Goal: Task Accomplishment & Management: Use online tool/utility

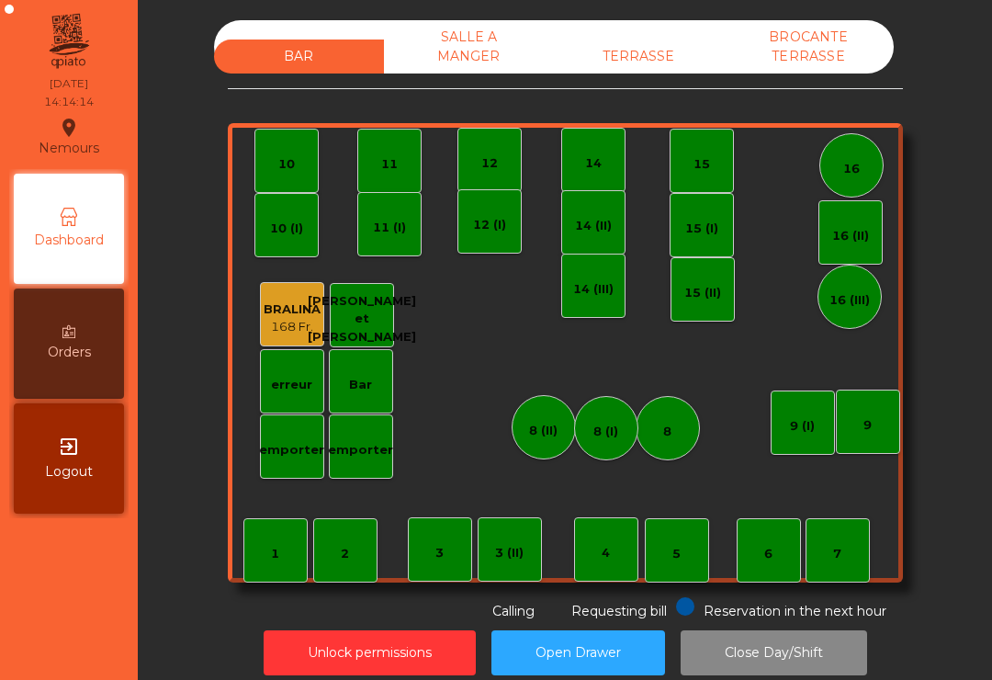
click at [639, 60] on div "TERRASSE" at bounding box center [639, 57] width 170 height 34
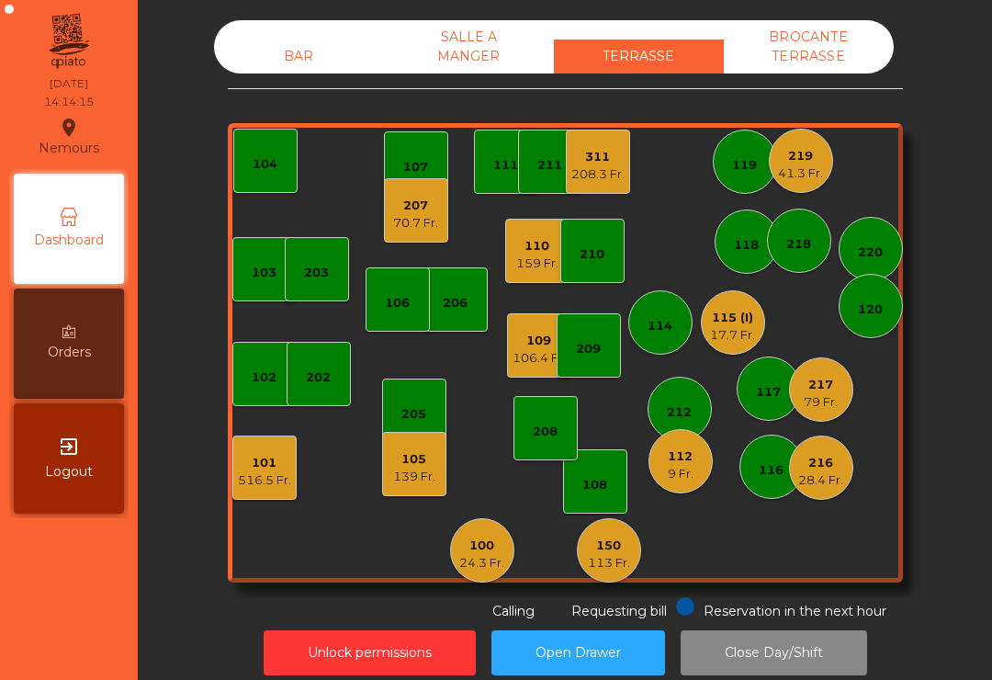
click at [684, 484] on div "112 9 Fr." at bounding box center [681, 461] width 64 height 64
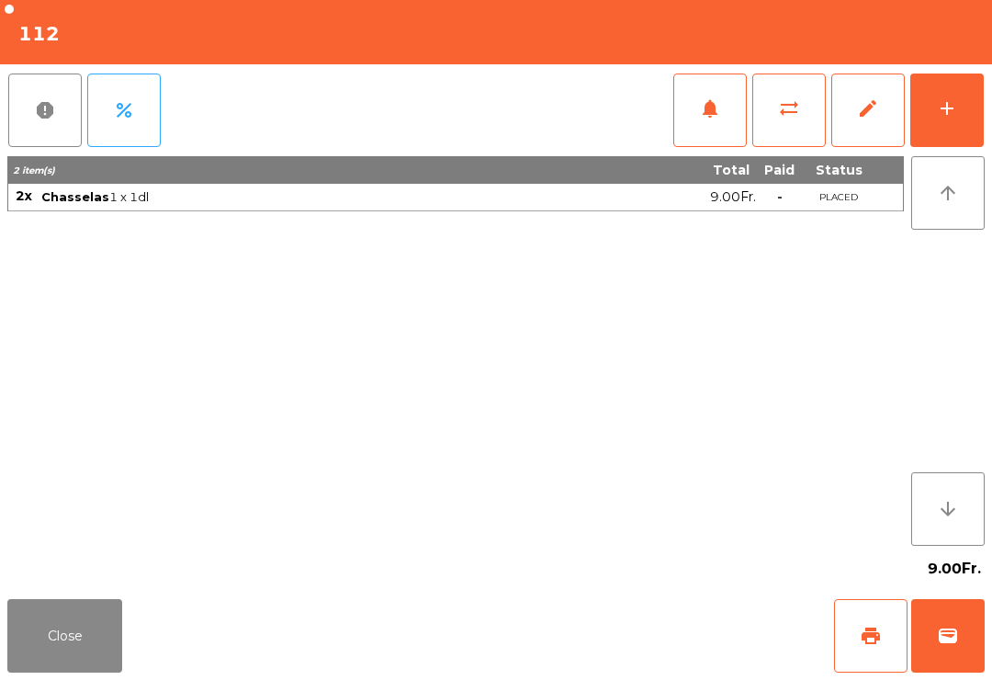
click at [864, 641] on span "print" at bounding box center [871, 636] width 22 height 22
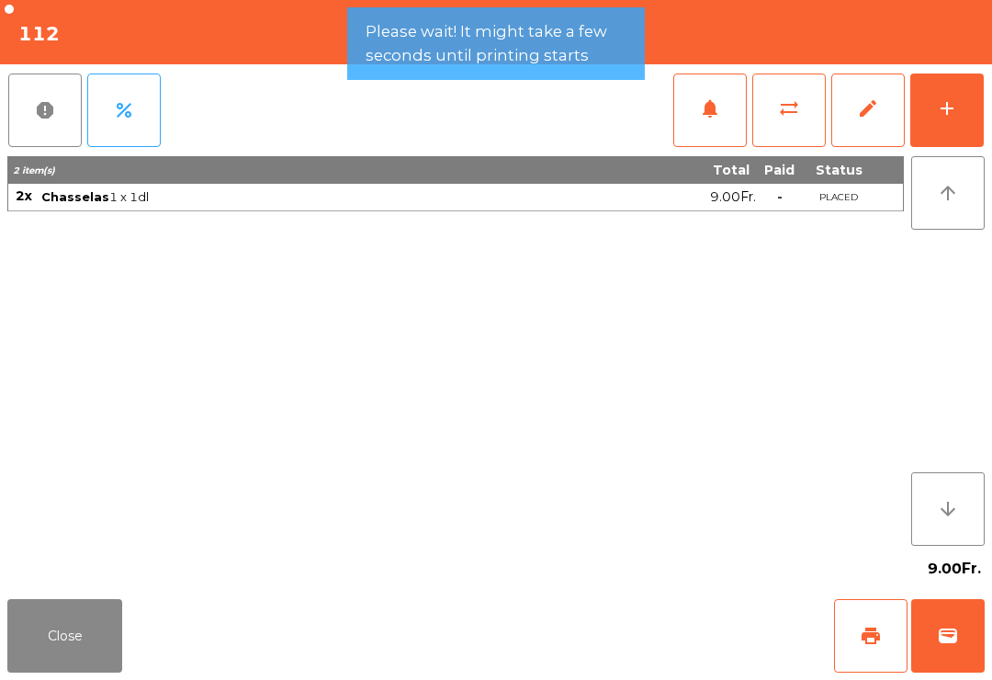
click at [58, 642] on button "Close" at bounding box center [64, 636] width 115 height 74
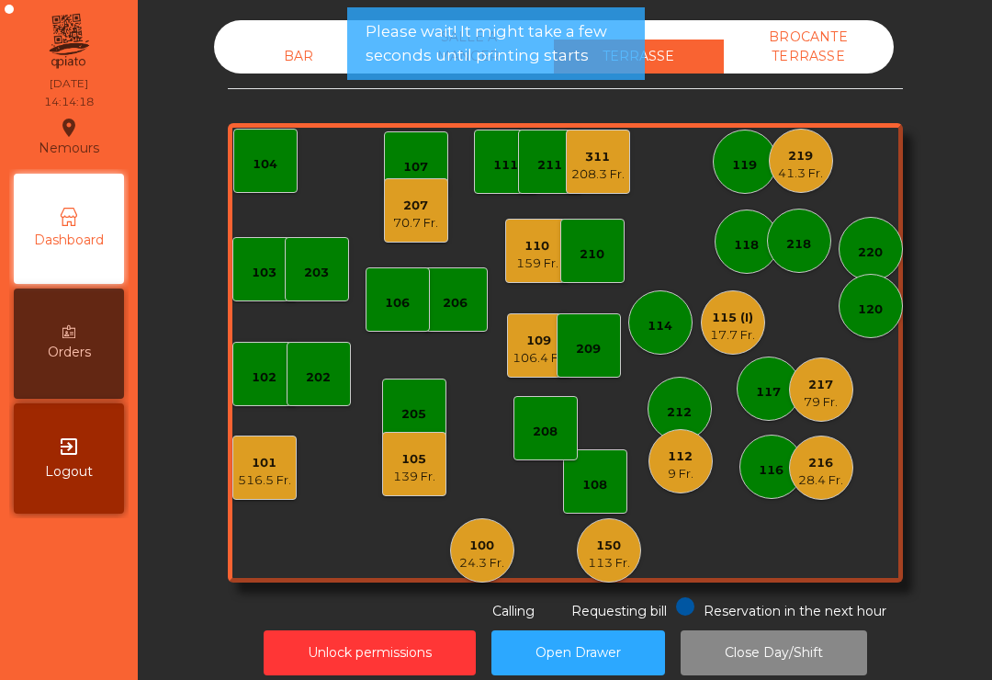
click at [832, 390] on div "217" at bounding box center [821, 385] width 34 height 18
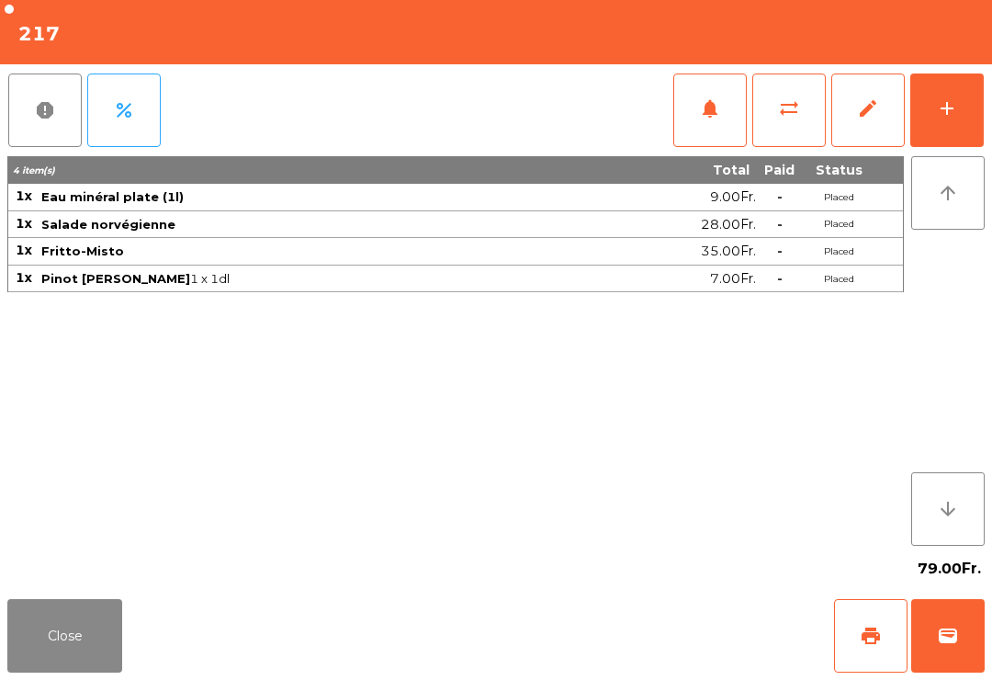
click at [34, 662] on button "Close" at bounding box center [64, 636] width 115 height 74
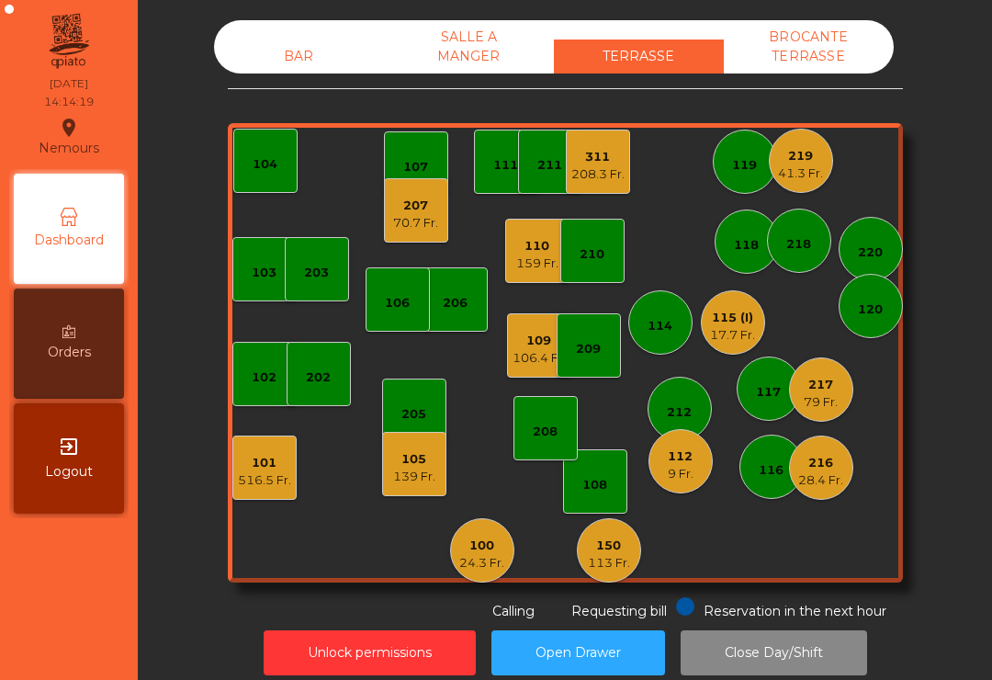
click at [766, 401] on div "117" at bounding box center [768, 392] width 25 height 18
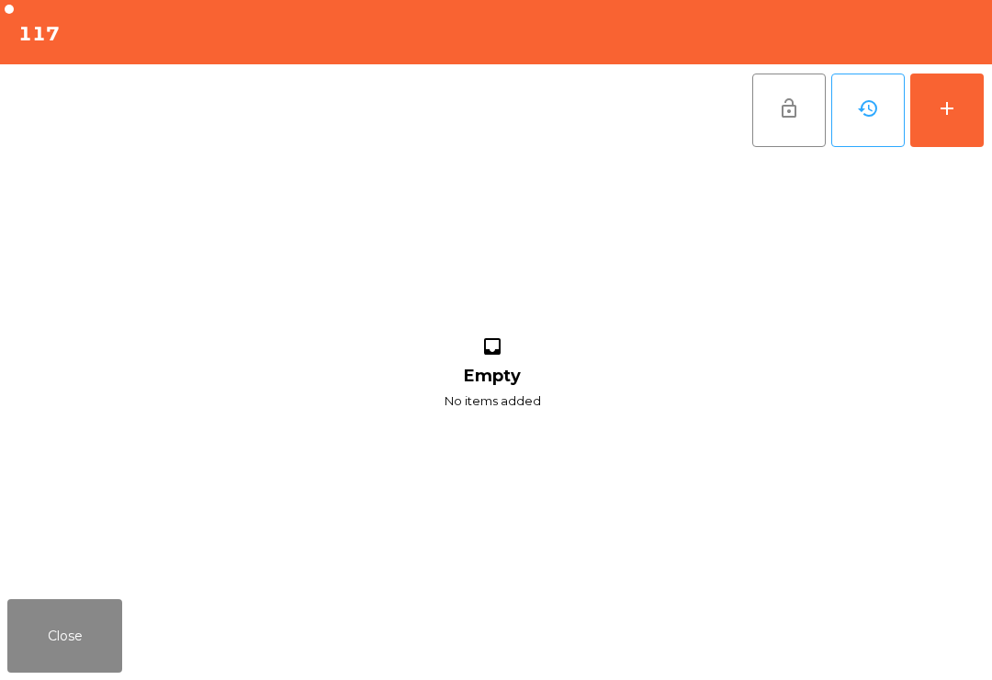
click at [961, 106] on button "add" at bounding box center [948, 111] width 74 height 74
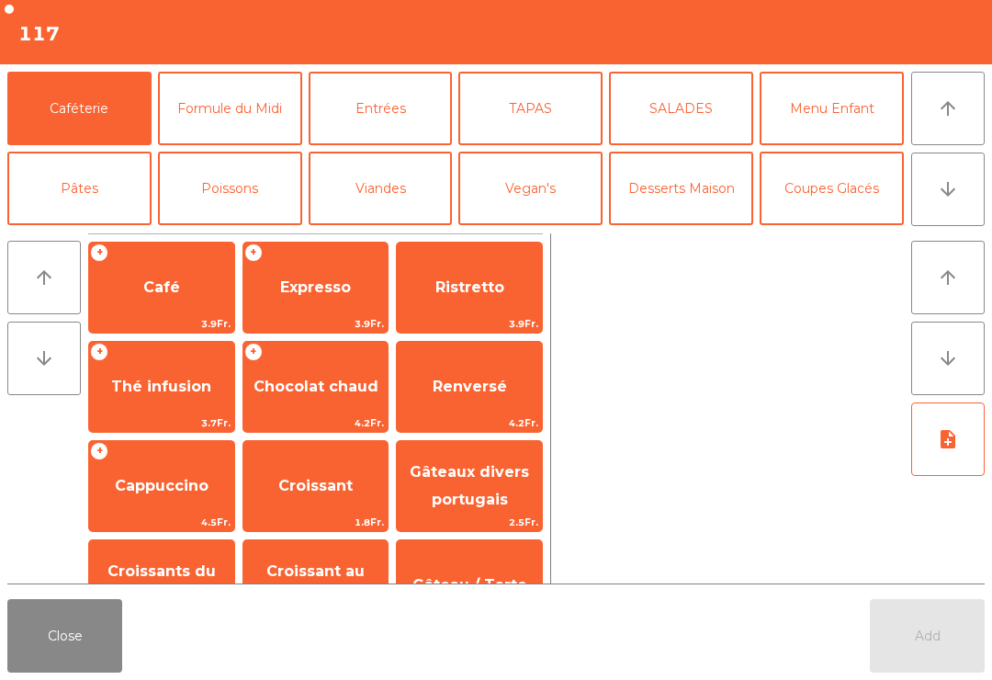
click at [953, 201] on button "arrow_downward" at bounding box center [948, 190] width 74 height 74
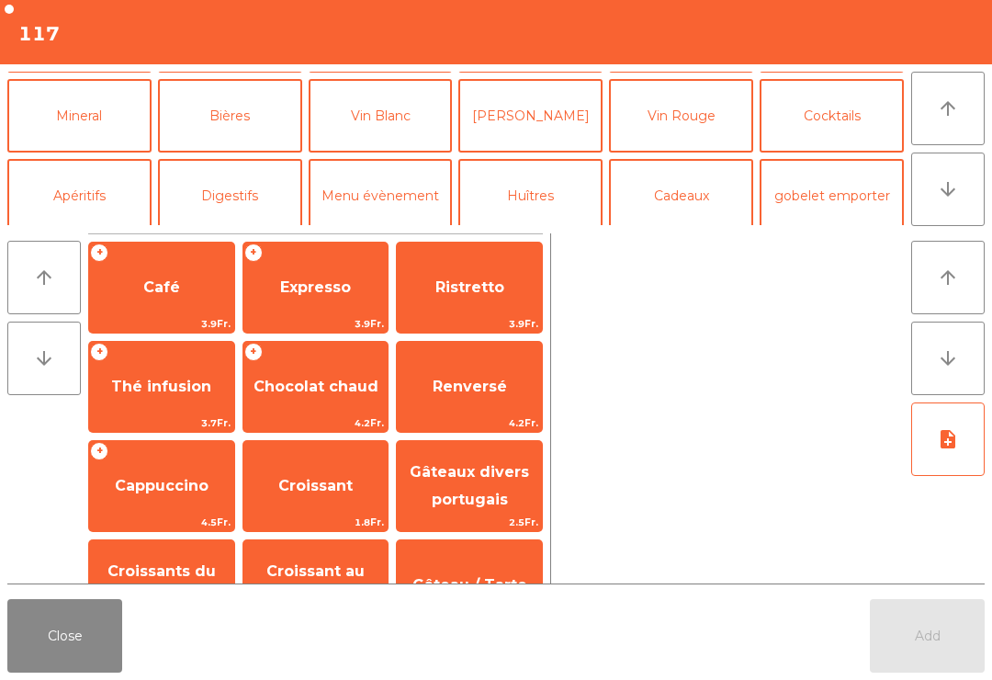
scroll to position [160, 0]
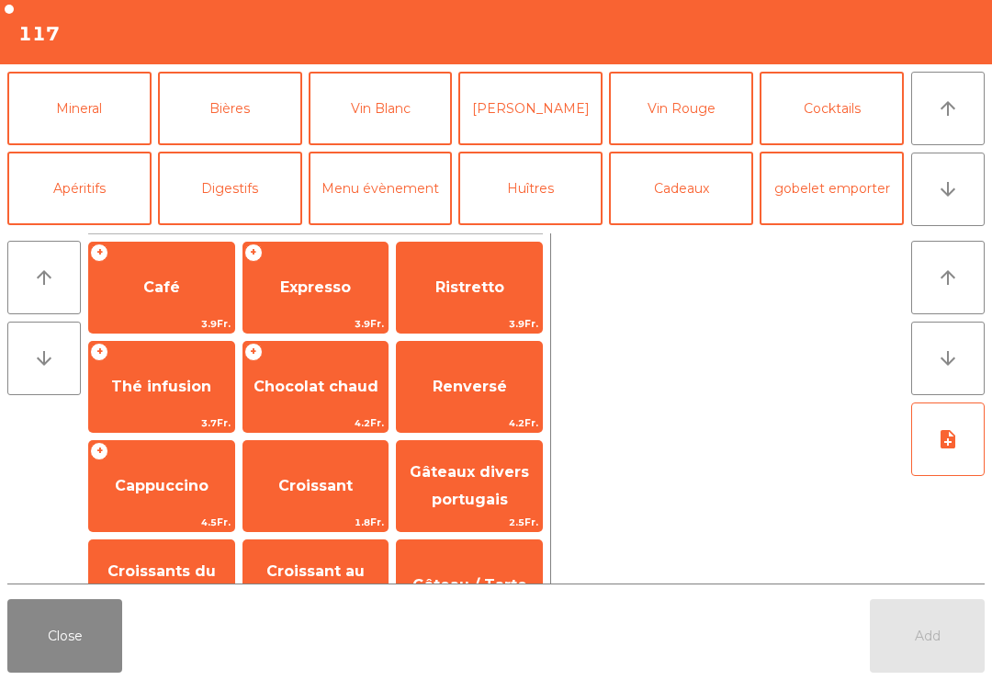
click at [48, 127] on button "Mineral" at bounding box center [79, 109] width 144 height 74
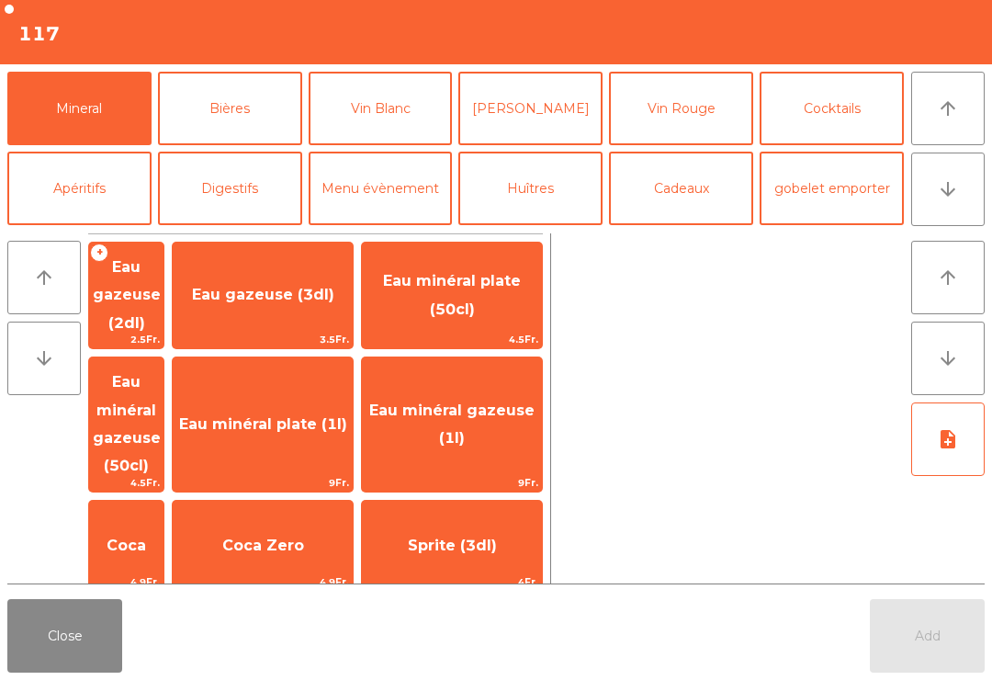
click at [146, 537] on span "Coca" at bounding box center [127, 545] width 40 height 17
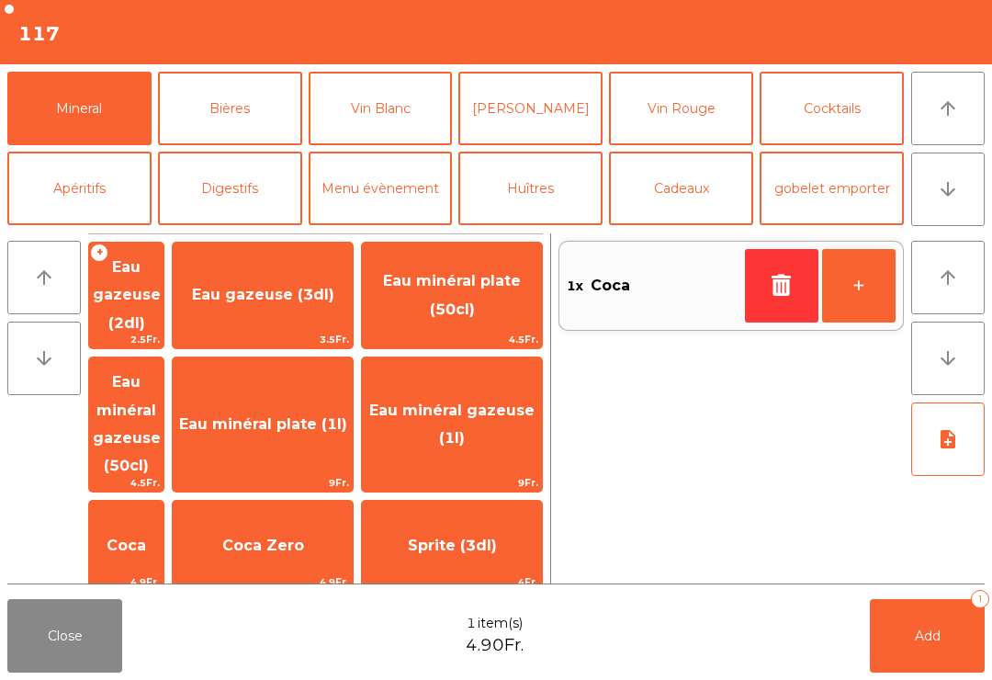
click at [945, 637] on button "Add 1" at bounding box center [927, 636] width 115 height 74
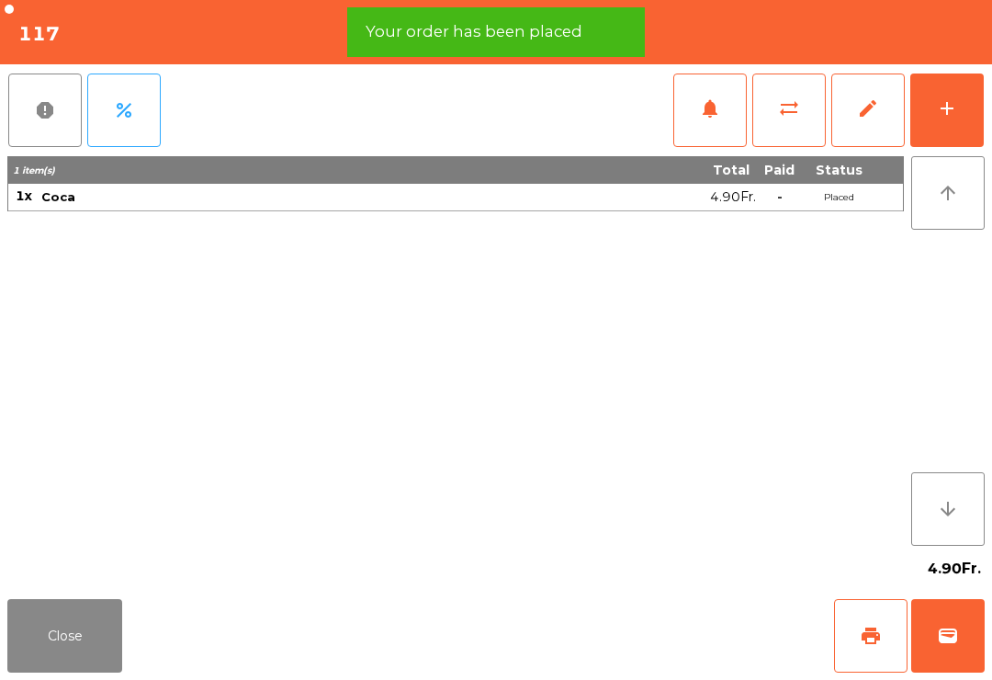
click at [856, 644] on button "print" at bounding box center [871, 636] width 74 height 74
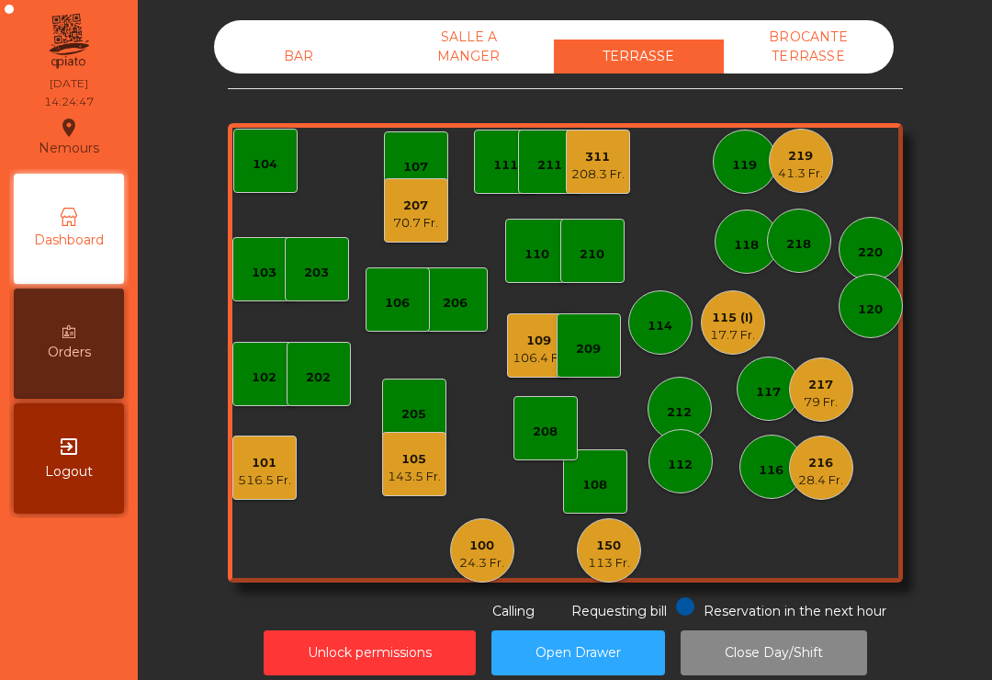
scroll to position [0, 0]
click at [493, 538] on div "100" at bounding box center [481, 546] width 45 height 18
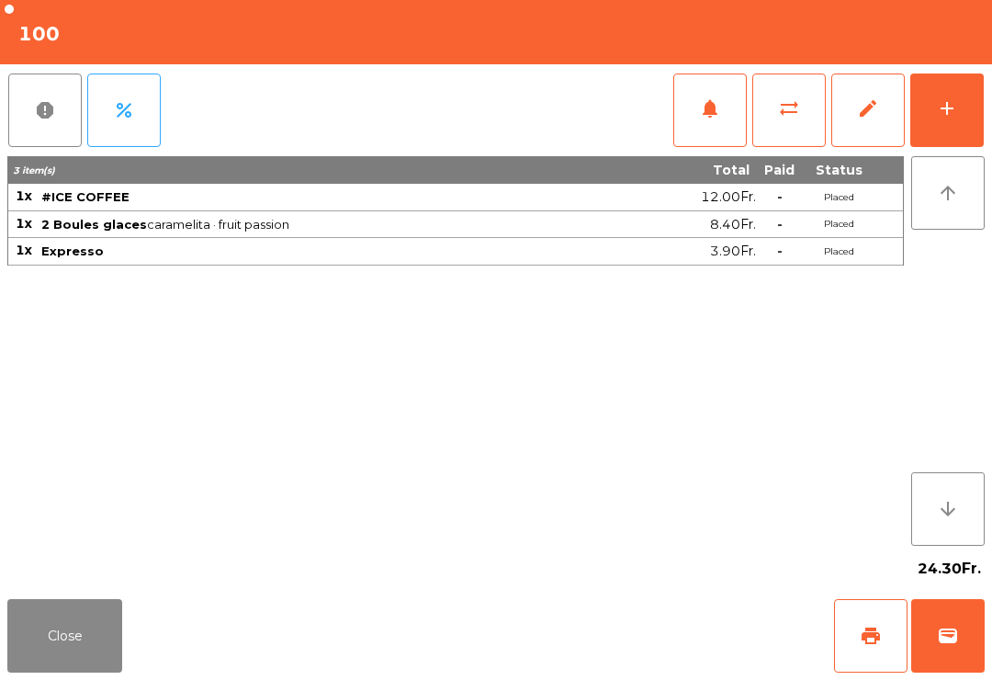
click at [870, 630] on span "print" at bounding box center [871, 636] width 22 height 22
click at [55, 672] on button "Close" at bounding box center [64, 636] width 115 height 74
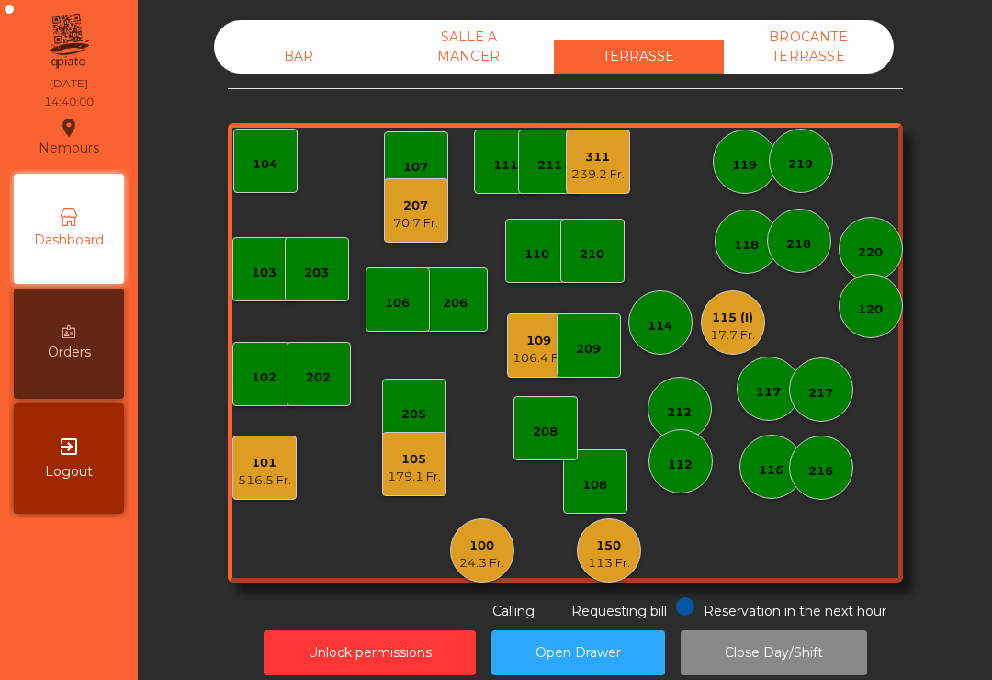
click at [731, 343] on div "17.7 Fr." at bounding box center [732, 335] width 45 height 18
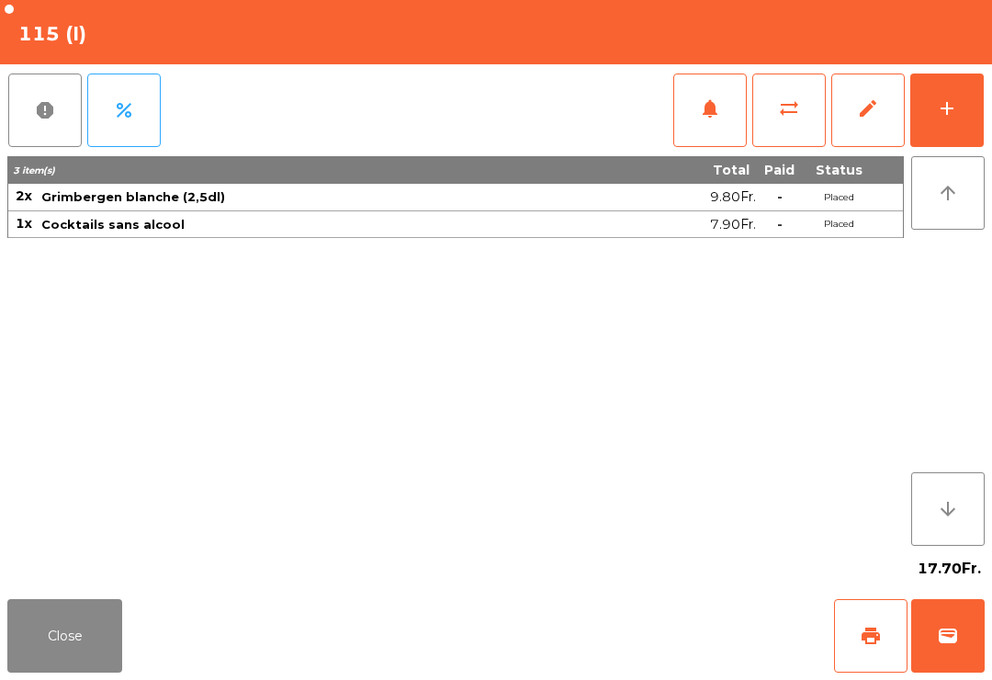
click at [861, 633] on span "print" at bounding box center [871, 636] width 22 height 22
